Goal: Transaction & Acquisition: Purchase product/service

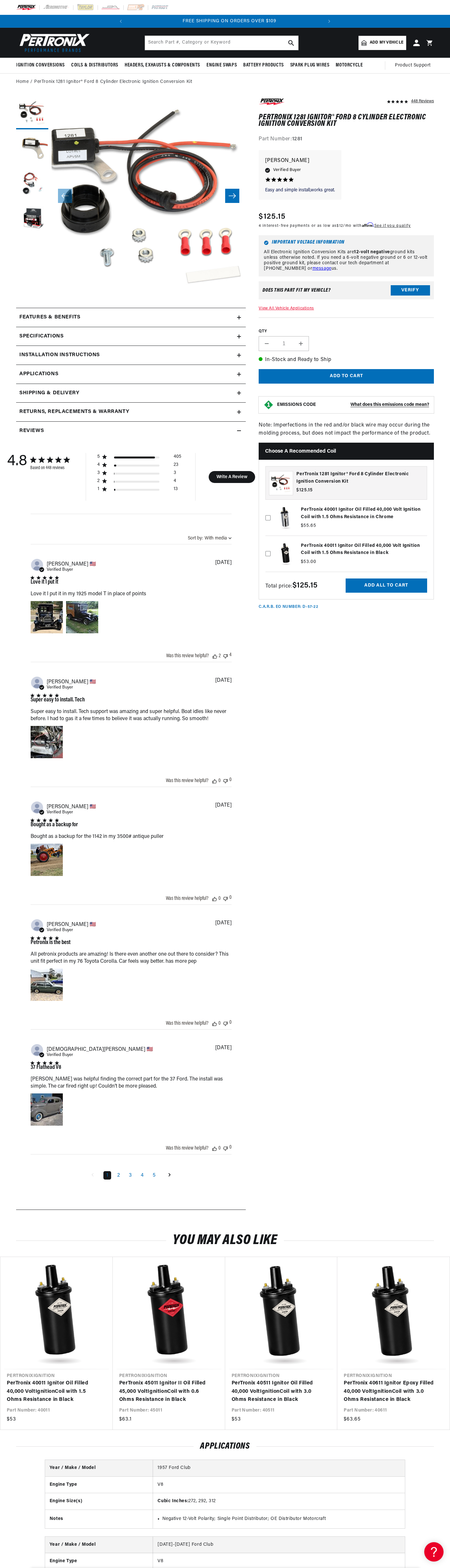
scroll to position [0, 196]
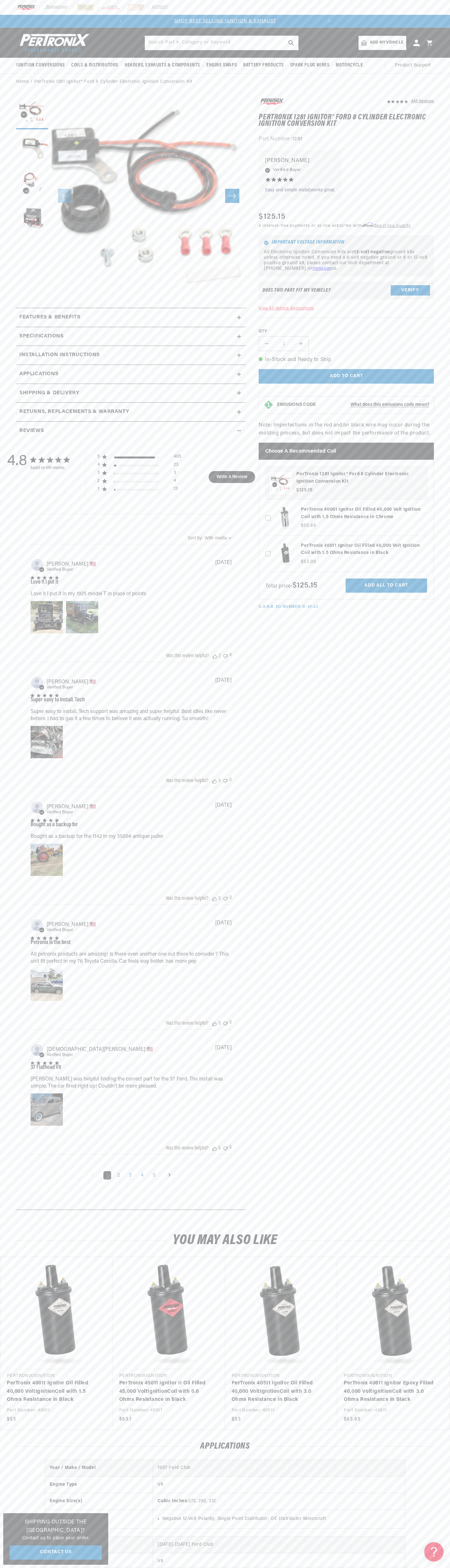
click at [425, 21] on slideshow-component "SHOP BEST SELLING IGNITION & EXHAUST FREE SHIPPING ON ORDERS OVER $109" at bounding box center [225, 21] width 450 height 13
click at [423, 1034] on div "448 Reviews" at bounding box center [340, 657] width 188 height 1120
click at [67, 1567] on html "Skip to content Your cart Your cart is empty Get the right parts the first time…" at bounding box center [225, 784] width 450 height 1568
click at [12, 910] on section "448 Reviews" at bounding box center [225, 655] width 450 height 1130
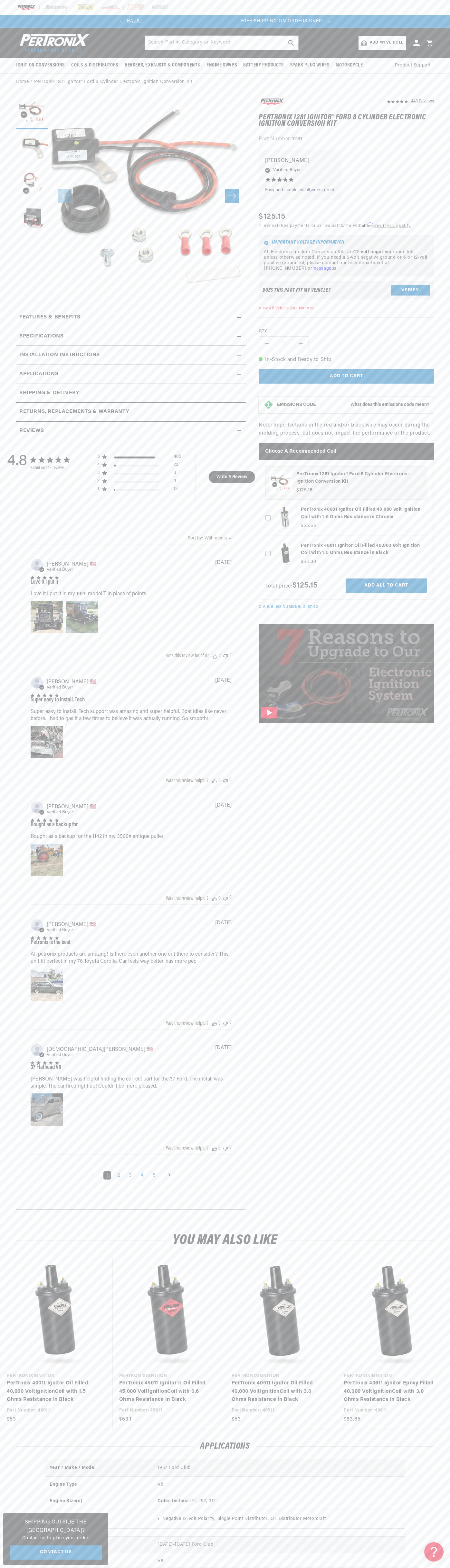
scroll to position [0, 196]
